Goal: Information Seeking & Learning: Learn about a topic

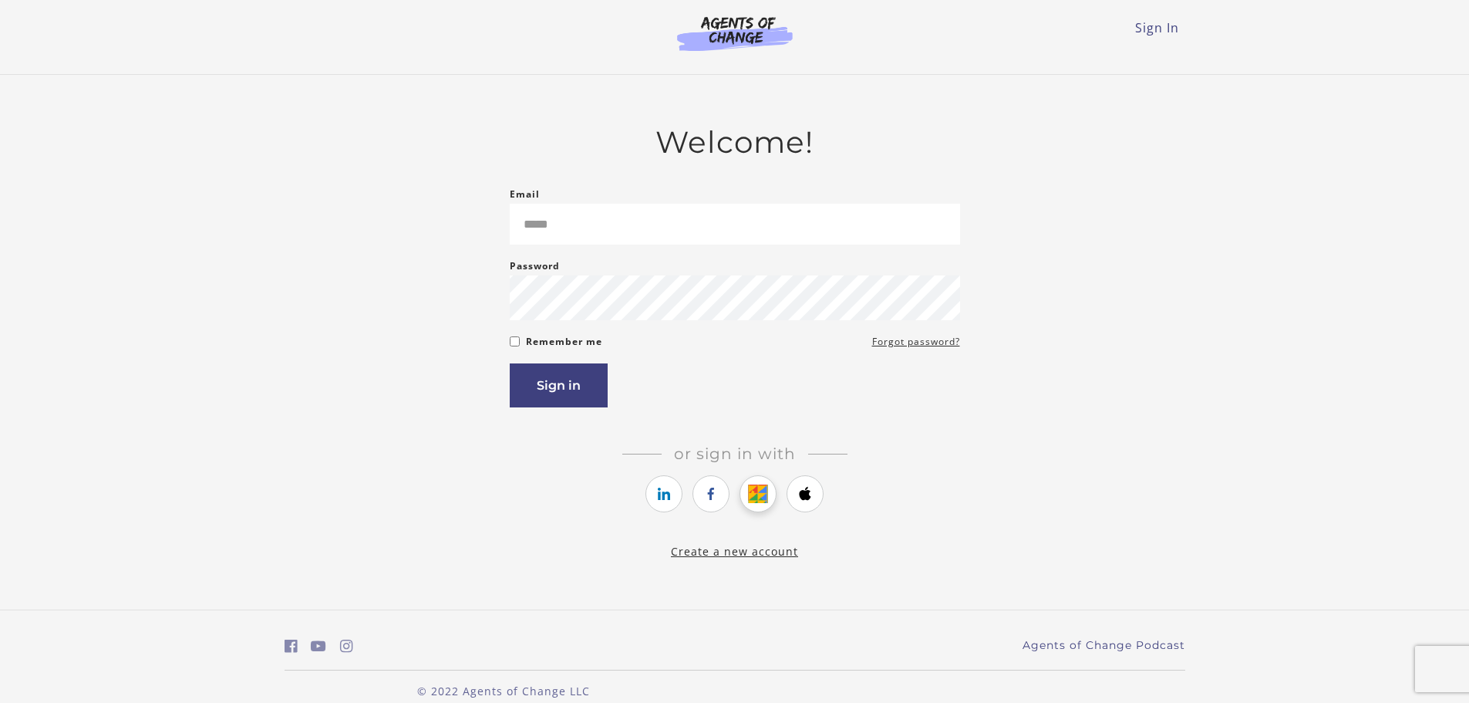
click at [765, 494] on icon "https://courses.thinkific.com/users/auth/google?ss%5Breferral%5D=&ss%5Buser_ret…" at bounding box center [758, 493] width 19 height 19
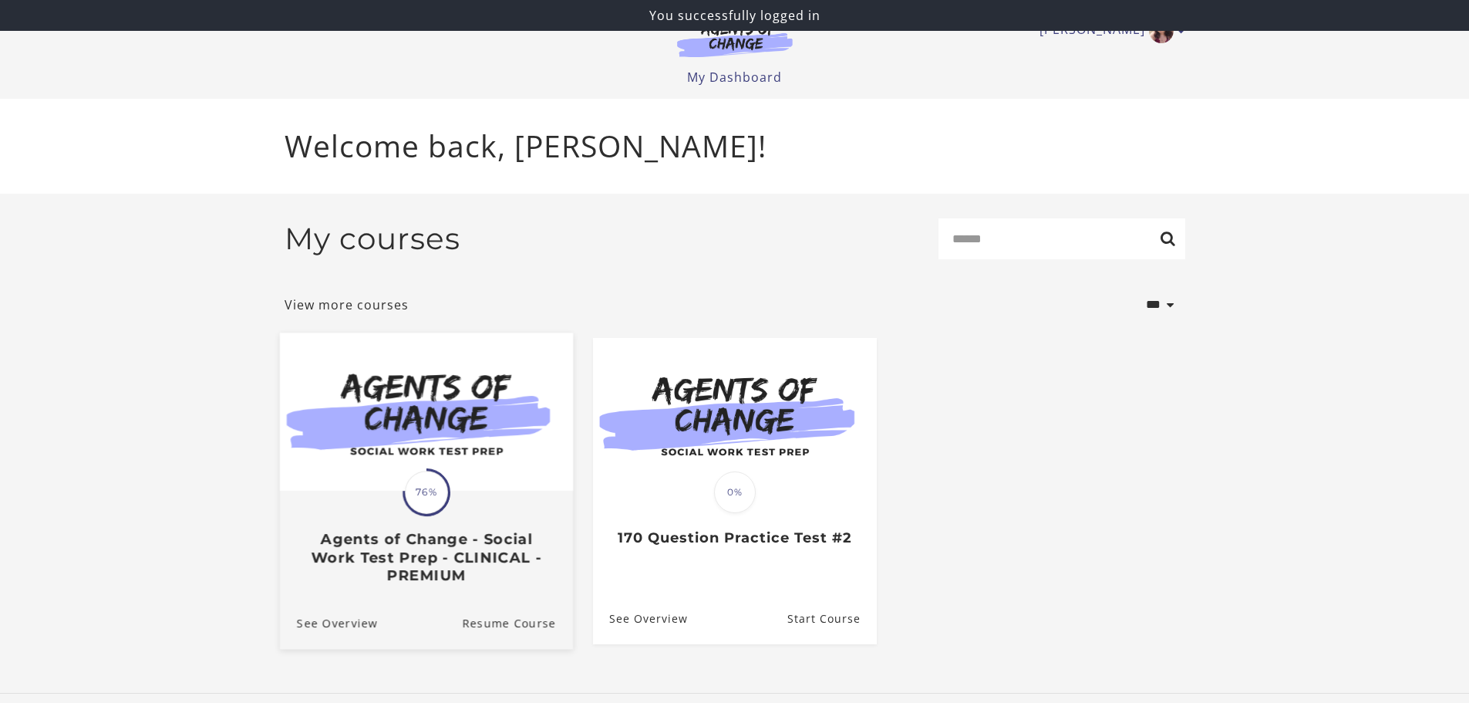
click at [414, 475] on div "Translation missing: en.liquid.partials.dashboard_course_card.progress_descript…" at bounding box center [427, 492] width 48 height 48
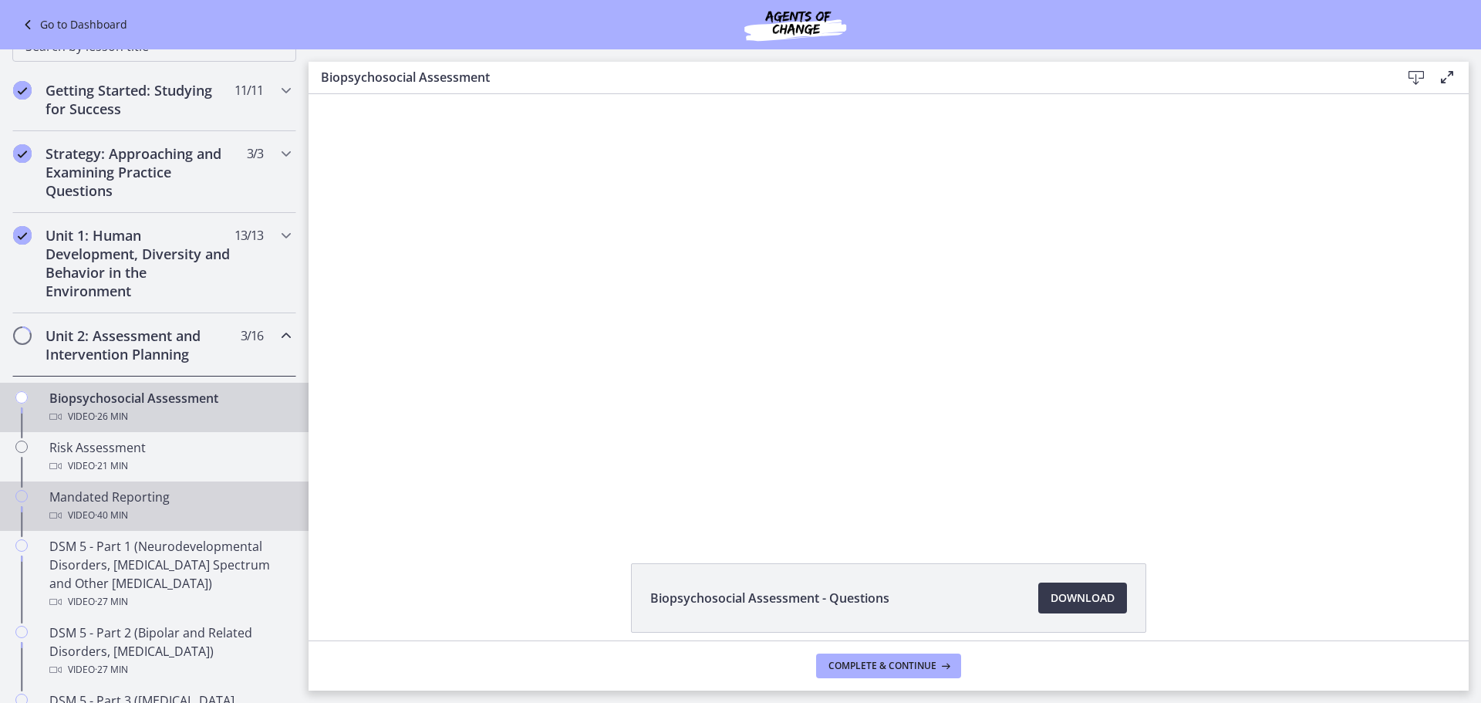
scroll to position [231, 0]
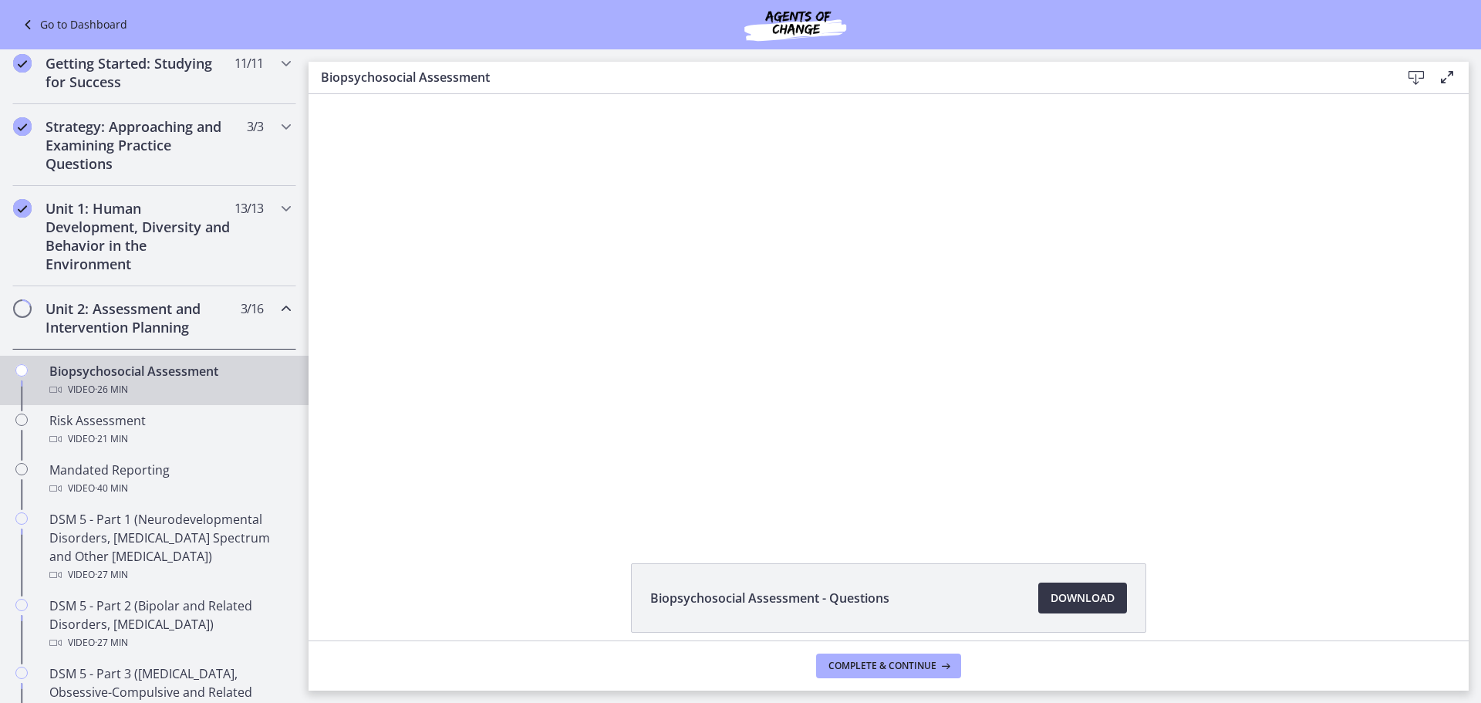
click at [1102, 600] on span "Download Opens in a new window" at bounding box center [1082, 597] width 64 height 19
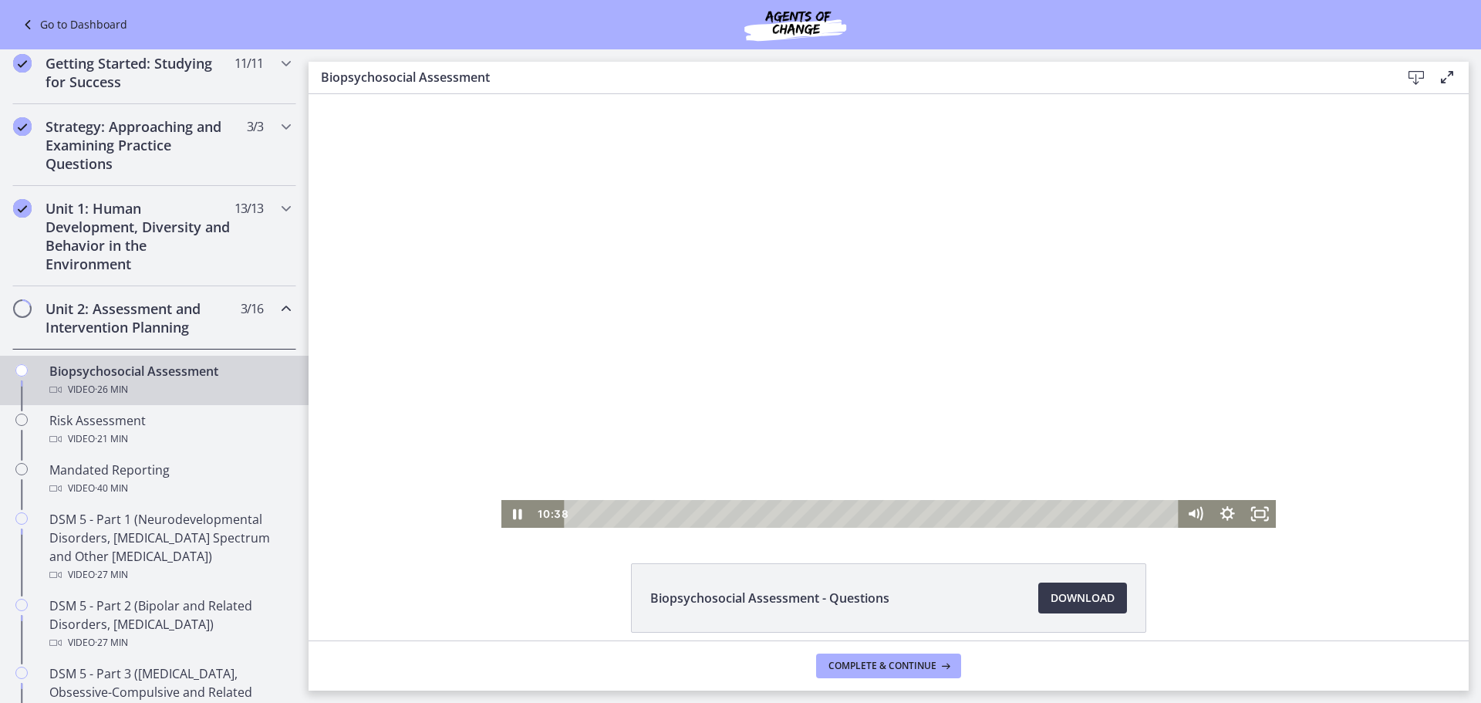
click at [791, 301] on div at bounding box center [888, 310] width 775 height 433
click at [846, 389] on div at bounding box center [888, 310] width 775 height 433
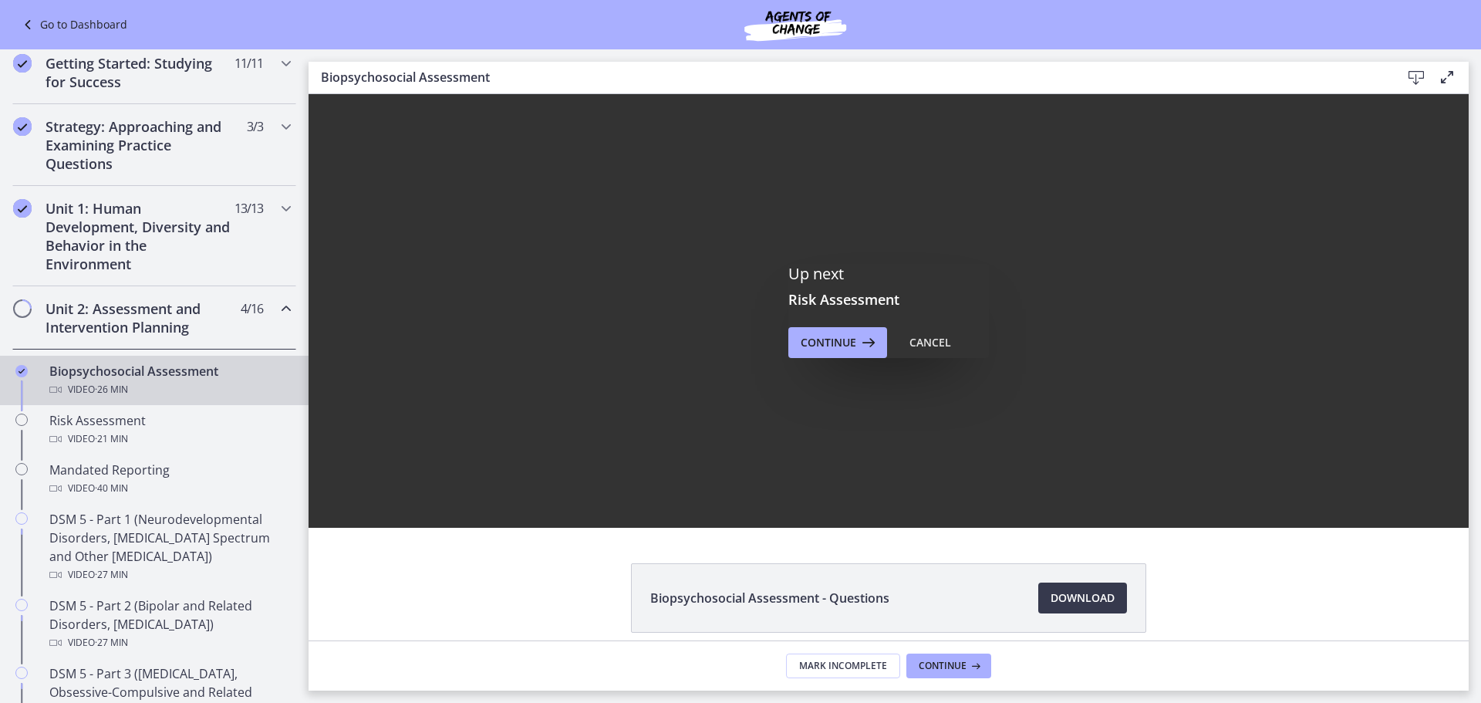
scroll to position [0, 0]
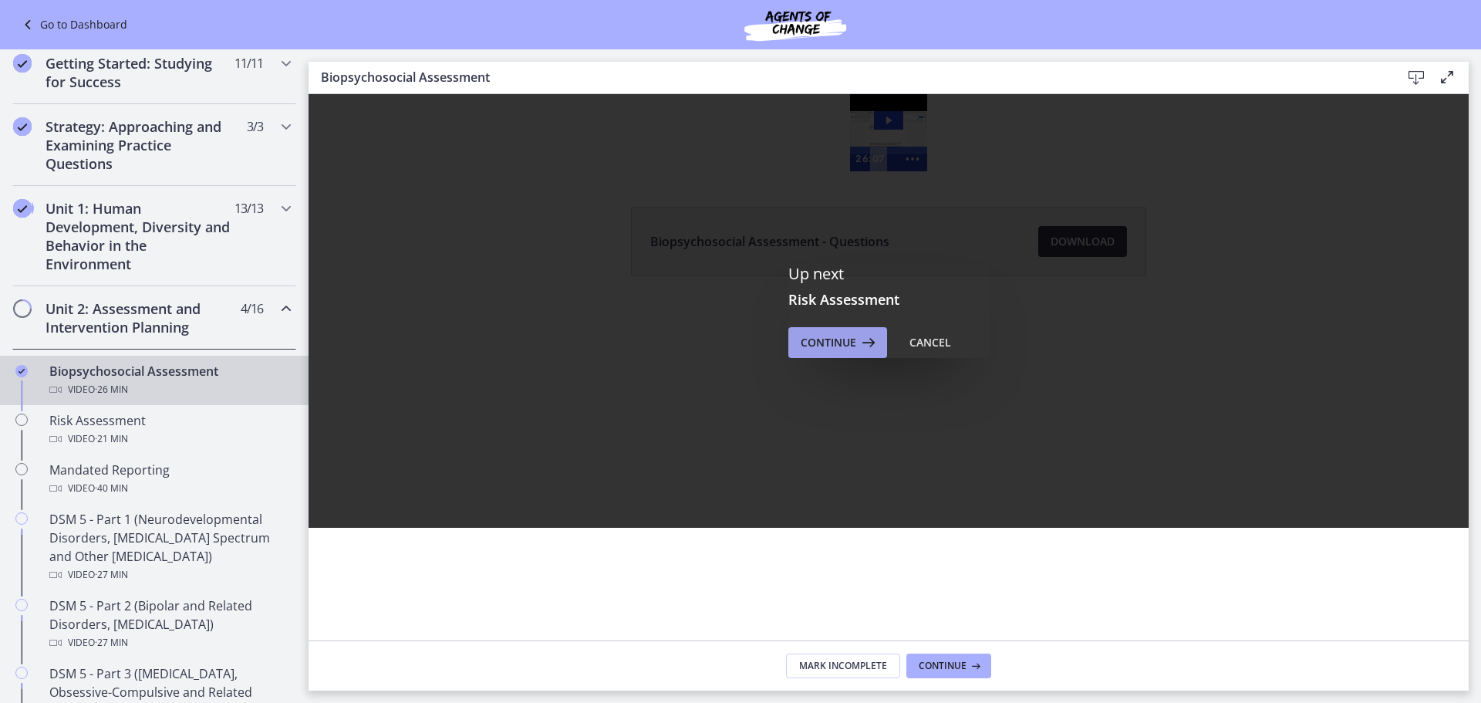
click at [805, 330] on button "Continue" at bounding box center [837, 342] width 99 height 31
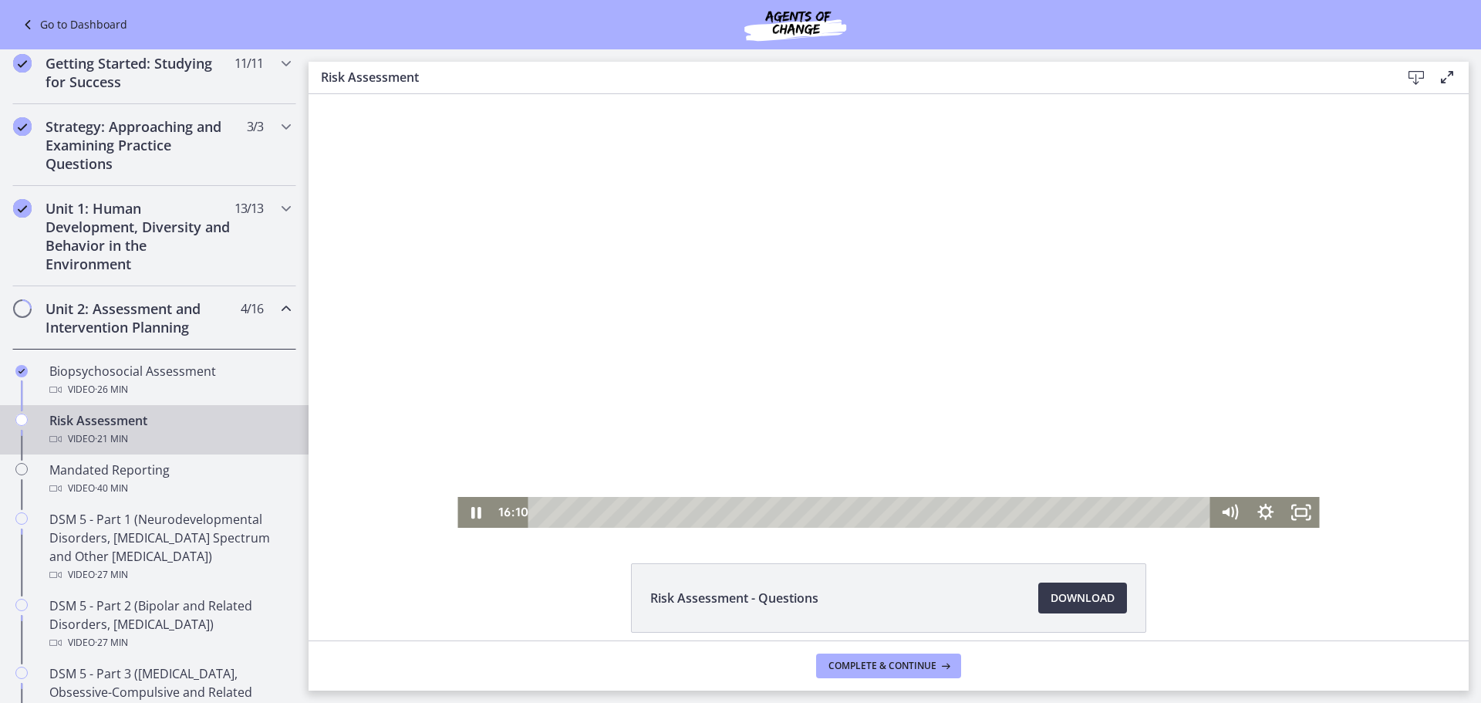
click at [623, 387] on div at bounding box center [887, 310] width 861 height 433
drag, startPoint x: 928, startPoint y: 432, endPoint x: 920, endPoint y: 431, distance: 8.5
click at [928, 432] on div at bounding box center [887, 310] width 861 height 433
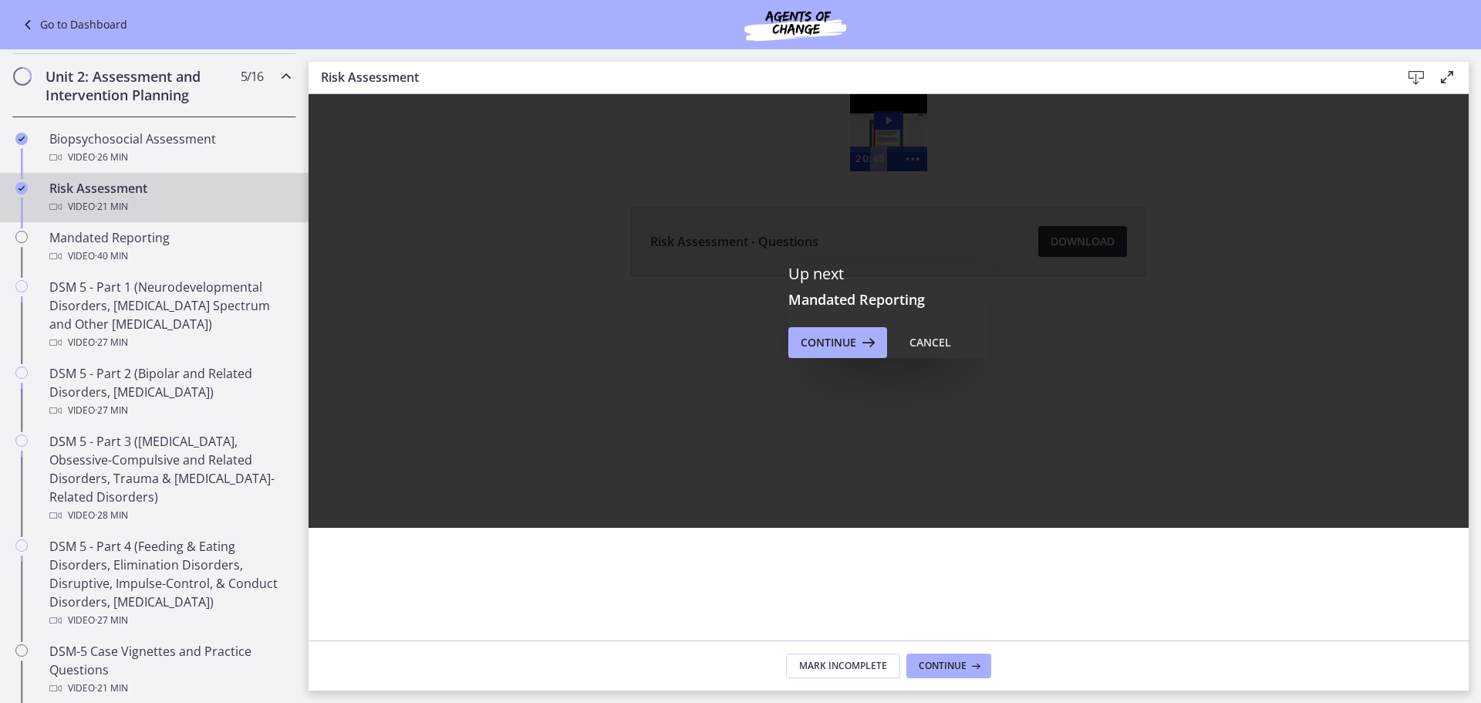
scroll to position [463, 0]
